Goal: Task Accomplishment & Management: Manage account settings

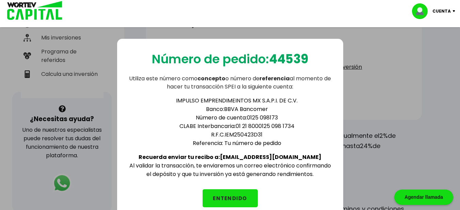
scroll to position [170, 0]
click at [228, 195] on button "ENTENDIDO" at bounding box center [229, 198] width 55 height 18
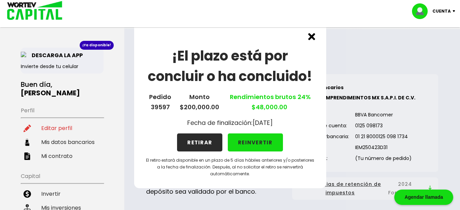
click at [312, 36] on img at bounding box center [311, 36] width 7 height 7
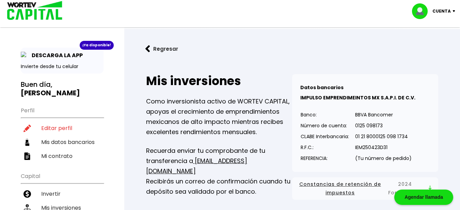
click at [452, 10] on img at bounding box center [454, 11] width 9 height 2
click at [445, 45] on li "Cerrar sesión" at bounding box center [434, 45] width 54 height 14
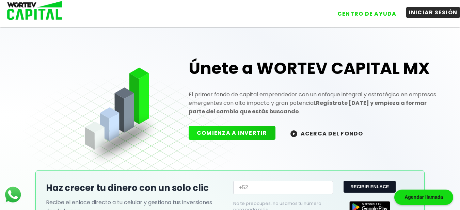
click at [435, 10] on button "INICIAR SESIÓN" at bounding box center [433, 12] width 54 height 11
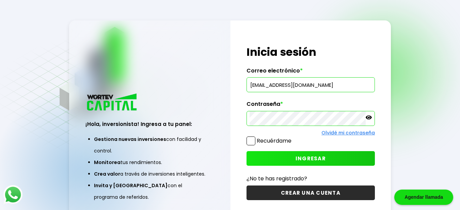
click at [320, 84] on input "[EMAIL_ADDRESS][DOMAIN_NAME]" at bounding box center [310, 85] width 122 height 14
type input "[EMAIL_ADDRESS][DOMAIN_NAME]"
click at [315, 158] on span "INGRESAR" at bounding box center [310, 158] width 30 height 7
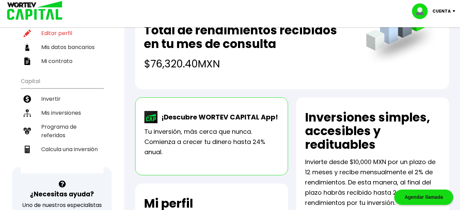
scroll to position [136, 0]
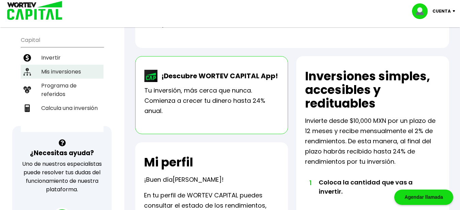
click at [60, 72] on li "Mis inversiones" at bounding box center [62, 72] width 83 height 14
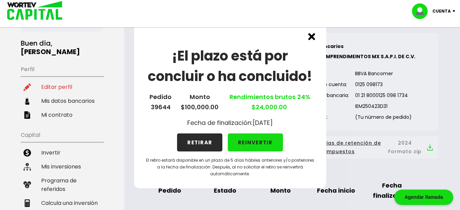
scroll to position [68, 0]
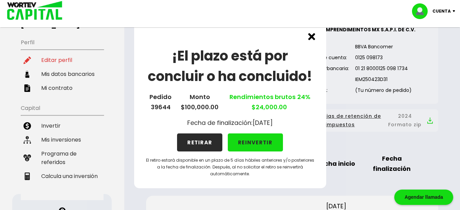
click at [311, 35] on img at bounding box center [311, 36] width 7 height 7
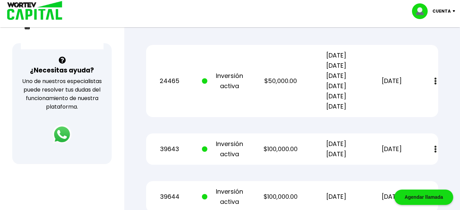
scroll to position [204, 0]
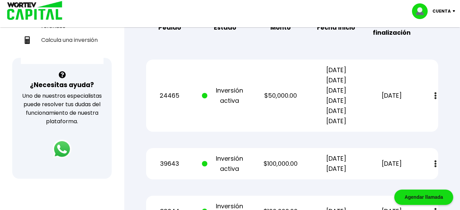
click at [452, 10] on div "Cuenta" at bounding box center [436, 11] width 48 height 16
click at [437, 43] on li "Cerrar sesión" at bounding box center [434, 45] width 54 height 14
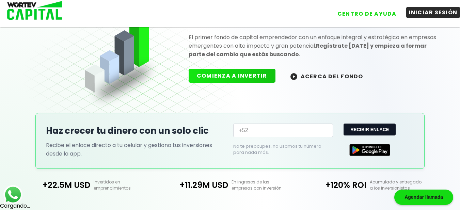
scroll to position [204, 0]
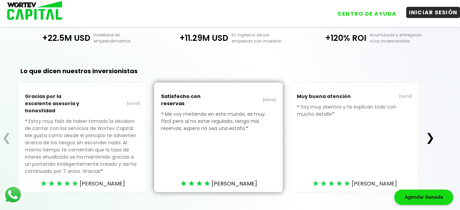
click at [443, 14] on button "INICIAR SESIÓN" at bounding box center [433, 12] width 54 height 11
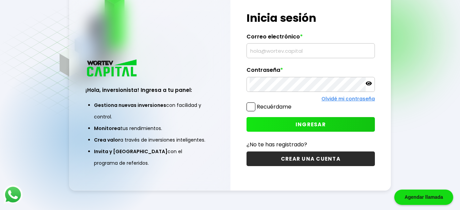
scroll to position [34, 0]
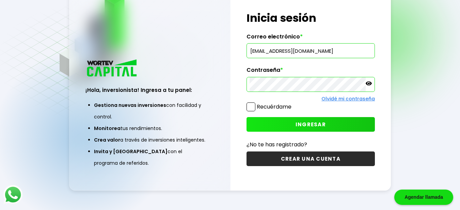
type input "[PERSON_NAME][EMAIL_ADDRESS][PERSON_NAME][DOMAIN_NAME]"
click at [288, 121] on button "INGRESAR" at bounding box center [310, 124] width 128 height 15
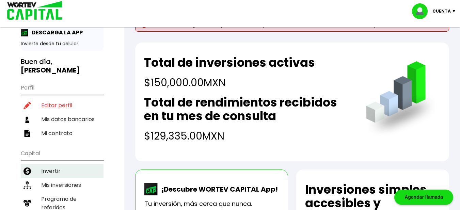
scroll to position [34, 0]
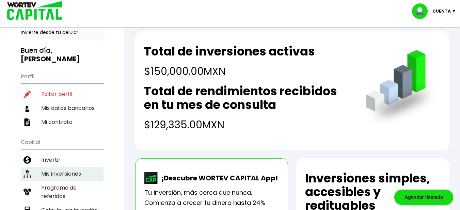
click at [66, 172] on li "Mis inversiones" at bounding box center [62, 174] width 83 height 14
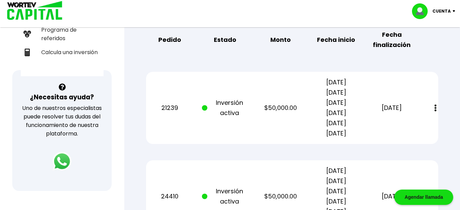
scroll to position [187, 0]
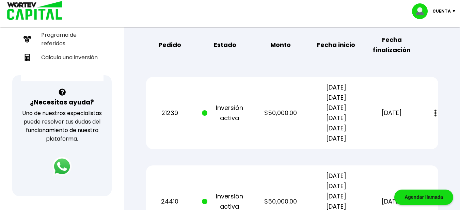
click at [453, 12] on img at bounding box center [454, 11] width 9 height 2
click at [438, 45] on li "Cerrar sesión" at bounding box center [434, 45] width 54 height 14
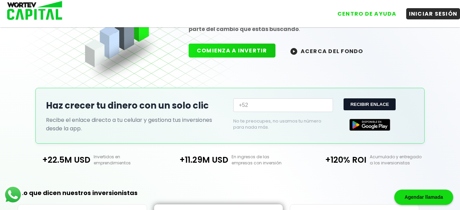
scroll to position [84, 0]
